Goal: Information Seeking & Learning: Learn about a topic

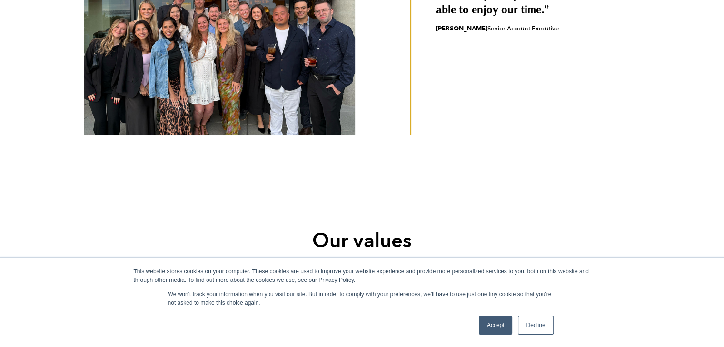
scroll to position [512, 0]
click at [493, 324] on link "Accept" at bounding box center [496, 325] width 34 height 19
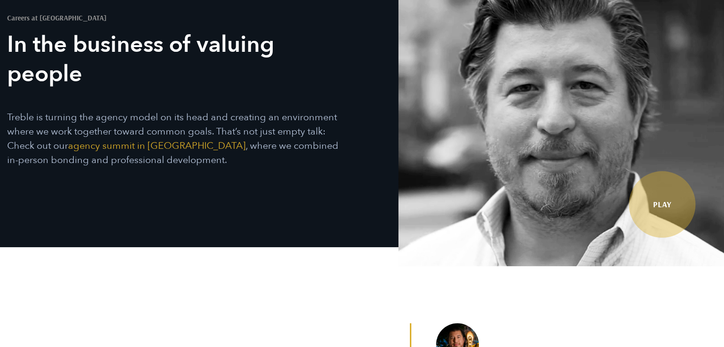
scroll to position [0, 0]
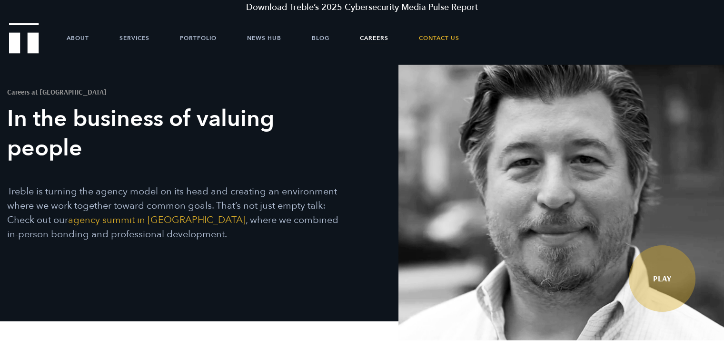
click at [374, 41] on link "Careers" at bounding box center [374, 38] width 29 height 29
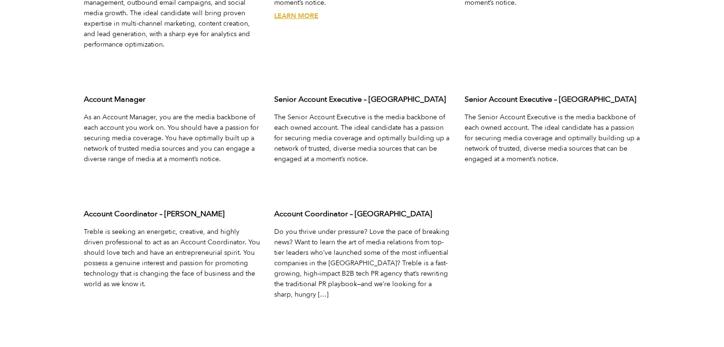
scroll to position [3177, 0]
click at [106, 293] on link "Learn More" at bounding box center [106, 297] width 44 height 9
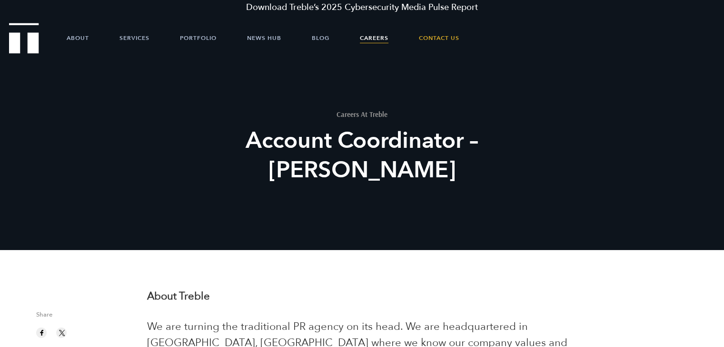
click at [379, 41] on link "Careers" at bounding box center [374, 38] width 29 height 29
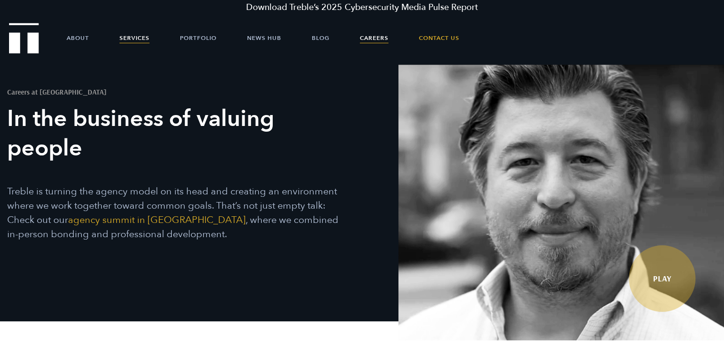
click at [133, 40] on link "Services" at bounding box center [134, 38] width 30 height 29
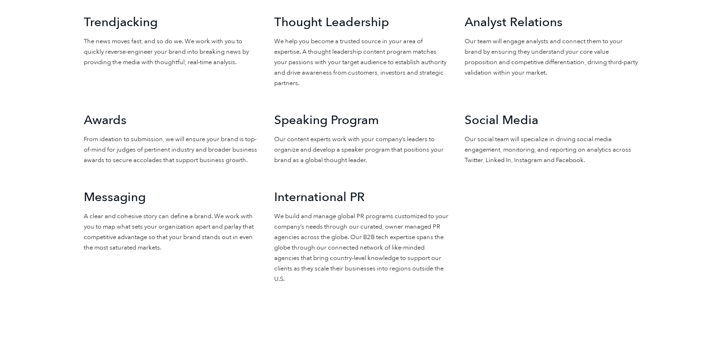
scroll to position [1096, 0]
